Goal: Obtain resource: Obtain resource

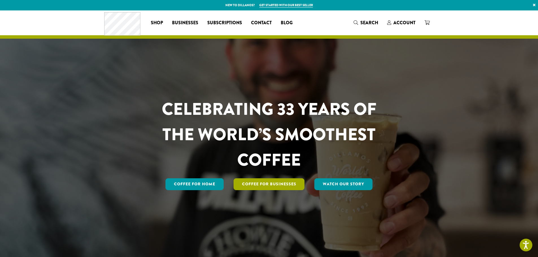
click at [293, 187] on link "Coffee For Businesses" at bounding box center [268, 184] width 71 height 12
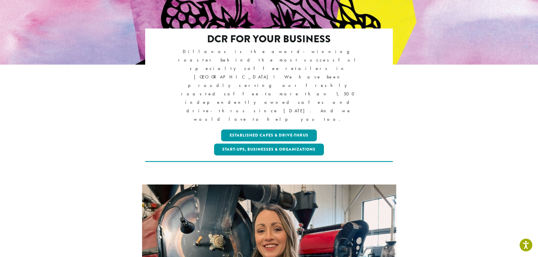
scroll to position [90, 0]
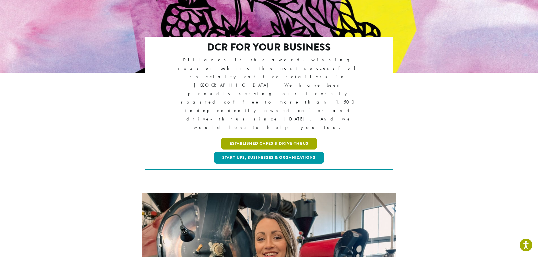
click at [272, 138] on link "Established Cafes & Drive-Thrus" at bounding box center [269, 144] width 96 height 12
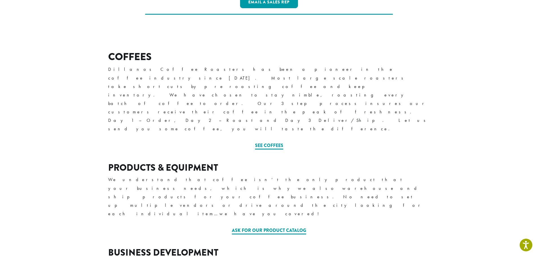
scroll to position [169, 0]
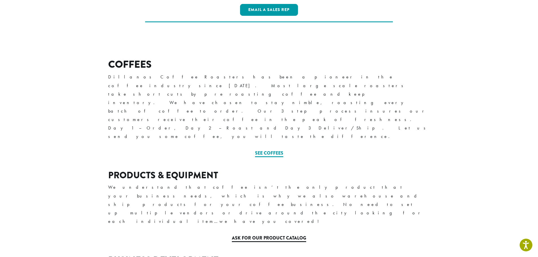
click at [266, 235] on link "Ask for our Product Catalog" at bounding box center [269, 238] width 74 height 7
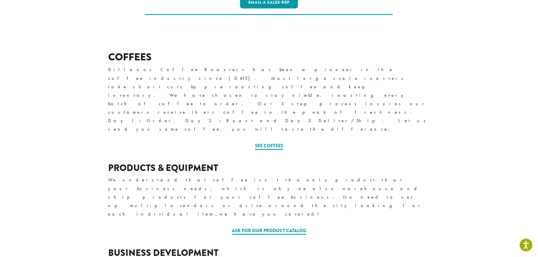
scroll to position [195, 0]
